Goal: Task Accomplishment & Management: Manage account settings

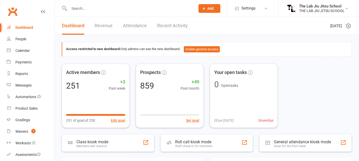
click at [100, 8] on input "text" at bounding box center [130, 8] width 124 height 7
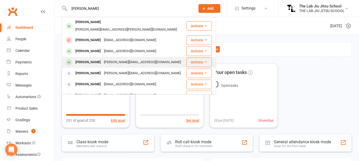
type input "[PERSON_NAME]"
click at [85, 59] on div "[PERSON_NAME]" at bounding box center [88, 62] width 29 height 7
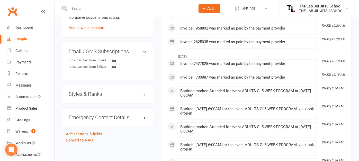
scroll to position [344, 0]
click at [104, 97] on div "Styles & Ranks" at bounding box center [108, 94] width 92 height 20
click at [106, 91] on h3 "Styles & Ranks" at bounding box center [108, 94] width 78 height 6
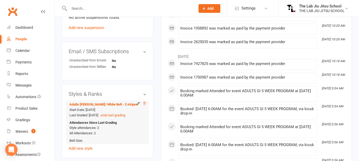
click at [146, 103] on icon at bounding box center [144, 103] width 3 height 3
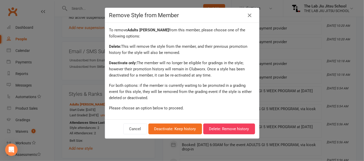
click at [71, 97] on div "Remove Style from Member To remove Adults [PERSON_NAME] from this member, pleas…" at bounding box center [182, 80] width 364 height 161
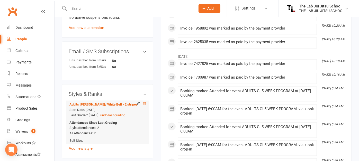
click at [144, 103] on icon at bounding box center [145, 104] width 4 height 4
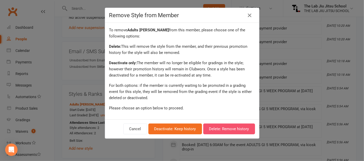
click at [216, 129] on button "Delete: Remove history" at bounding box center [229, 129] width 52 height 11
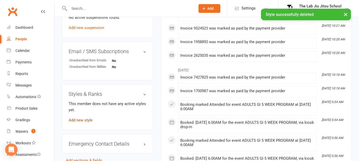
click at [74, 119] on link "Add new style" at bounding box center [81, 120] width 24 height 5
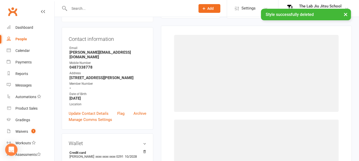
scroll to position [44, 0]
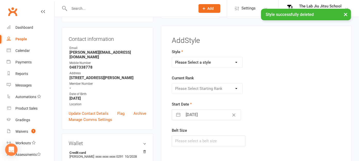
click at [218, 64] on select "Please Select a style Adults Jiu Jitsu Kids [PERSON_NAME]" at bounding box center [207, 62] width 71 height 10
select select "1891"
click at [172, 57] on select "Please Select a style Adults Jiu Jitsu Kids [PERSON_NAME]" at bounding box center [207, 62] width 71 height 10
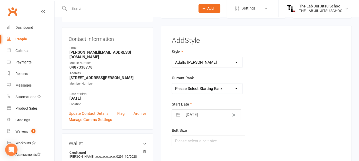
click at [200, 90] on select "Please Select Starting Rank White Belt White Belt - 1 Stripe White Belt - 2 str…" at bounding box center [207, 89] width 71 height 10
select select "18597"
click at [172, 84] on select "Please Select Starting Rank White Belt White Belt - 1 Stripe White Belt - 2 str…" at bounding box center [207, 89] width 71 height 10
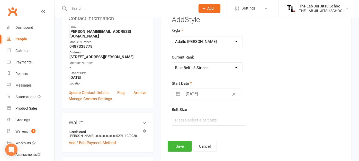
scroll to position [66, 0]
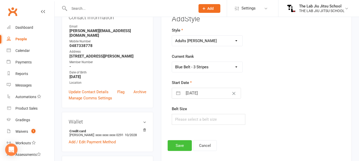
click at [181, 145] on button "Save" at bounding box center [180, 146] width 24 height 11
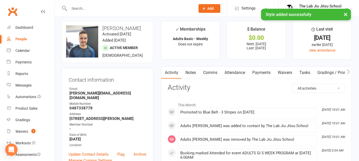
scroll to position [0, 0]
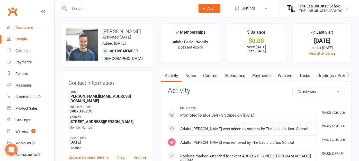
click at [20, 32] on link "Dashboard" at bounding box center [31, 28] width 48 height 12
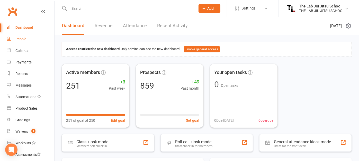
click at [18, 39] on div "People" at bounding box center [20, 39] width 11 height 4
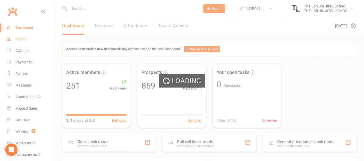
select select "100"
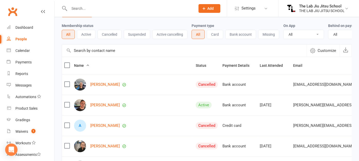
scroll to position [18, 0]
click at [85, 34] on button "Active" at bounding box center [86, 33] width 19 height 9
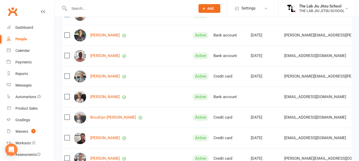
scroll to position [0, 0]
